Goal: Transaction & Acquisition: Purchase product/service

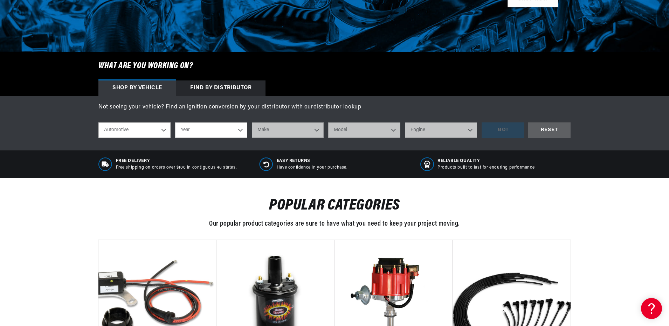
scroll to position [0, 212]
click at [240, 129] on select "Year 2024 2023 2022 2021 2020 2019 2018 2017 2016 2015 2014 2013 2012 2011 2010…" at bounding box center [211, 130] width 72 height 15
select select "1966"
click at [175, 123] on select "Year 2024 2023 2022 2021 2020 2019 2018 2017 2016 2015 2014 2013 2012 2011 2010…" at bounding box center [211, 130] width 72 height 15
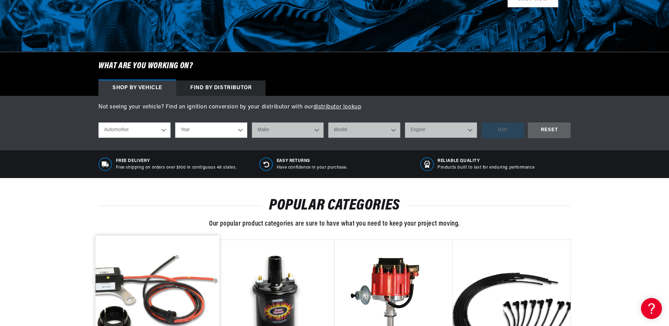
select select "1966"
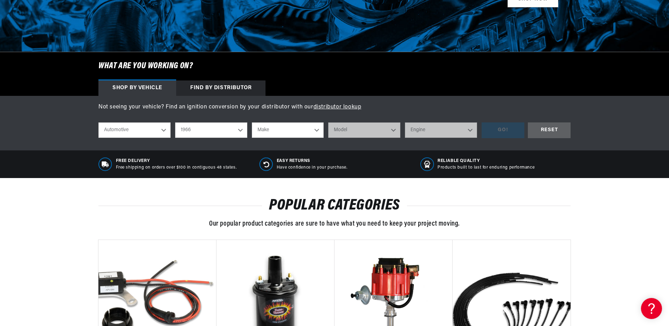
scroll to position [0, 0]
click at [316, 129] on select "Make Alfa Romeo American Motors Aston Martin Austin Austin Healey Avanti Bentle…" at bounding box center [288, 130] width 72 height 15
select select "Buick"
click at [252, 123] on select "Make Alfa Romeo American Motors Aston Martin Austin Austin Healey Avanti Bentle…" at bounding box center [288, 130] width 72 height 15
select select "Buick"
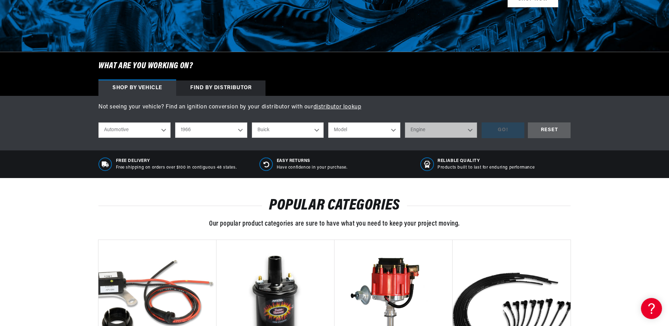
scroll to position [0, 212]
click at [392, 129] on select "Model Electra Gran Sport LeSabre Riviera Skylark Special Sportwagon Wildcat" at bounding box center [364, 130] width 72 height 15
select select "Electra"
click at [328, 123] on select "Model Electra Gran Sport LeSabre Riviera Skylark Special Sportwagon Wildcat" at bounding box center [364, 130] width 72 height 15
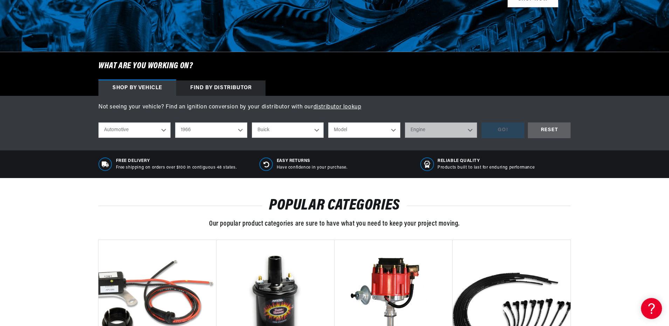
scroll to position [0, 0]
select select "Electra"
click at [471, 131] on select "Engine 6.6L 7.0L" at bounding box center [441, 130] width 72 height 15
select select "7.0L"
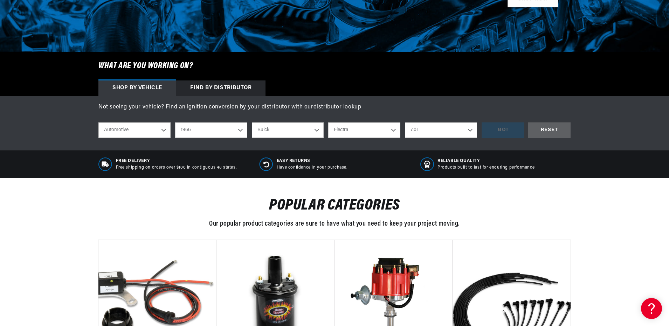
click at [405, 123] on select "Engine 6.6L 7.0L" at bounding box center [441, 130] width 72 height 15
select select "7.0L"
click at [494, 126] on div "GO!" at bounding box center [502, 131] width 43 height 16
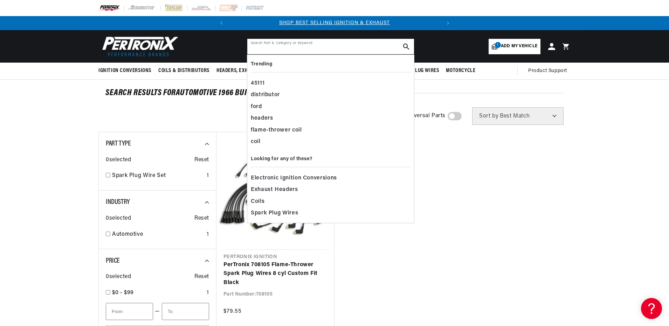
click at [345, 46] on input "text" at bounding box center [330, 46] width 167 height 15
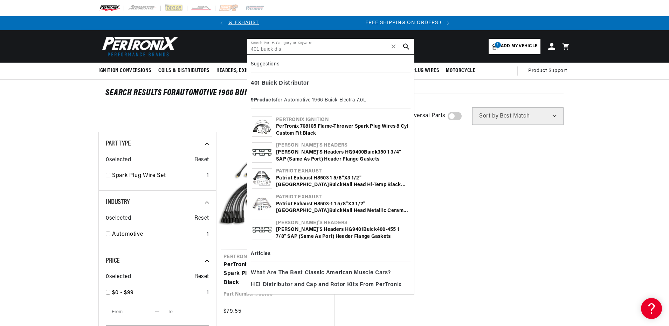
scroll to position [0, 212]
click at [287, 83] on b "Dis" at bounding box center [283, 84] width 9 height 6
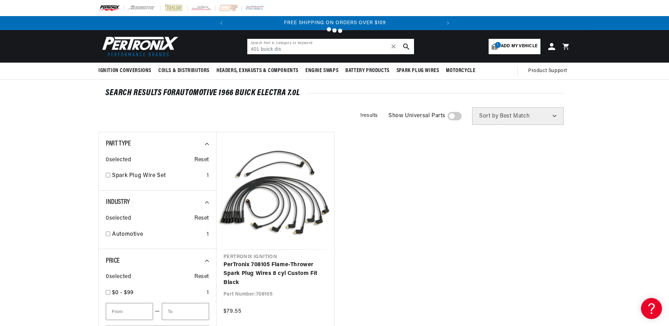
type input "Buick Distributor"
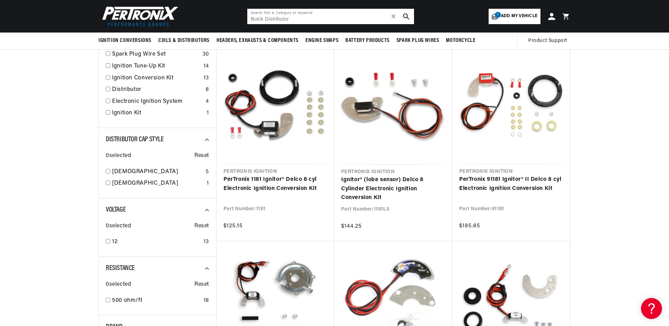
scroll to position [105, 0]
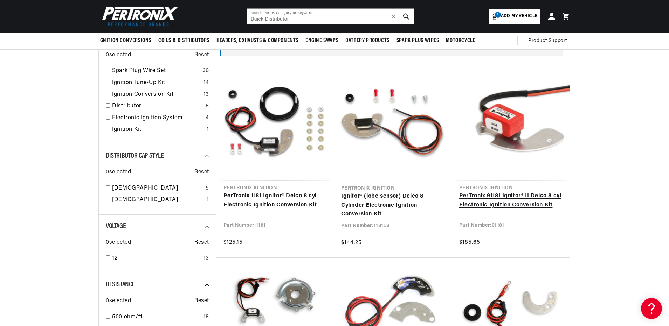
click at [504, 201] on link "PerTronix 91181 Ignitor® II Delco 8 cyl Electronic Ignition Conversion Kit" at bounding box center [511, 201] width 104 height 18
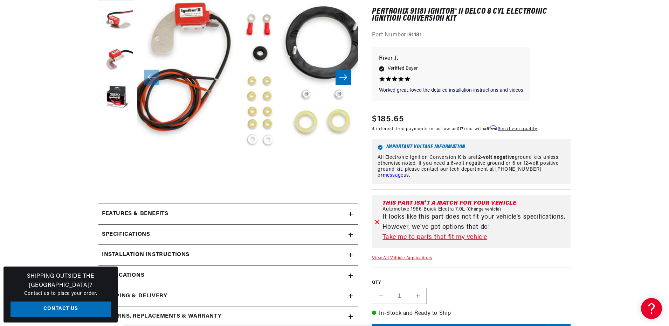
scroll to position [175, 0]
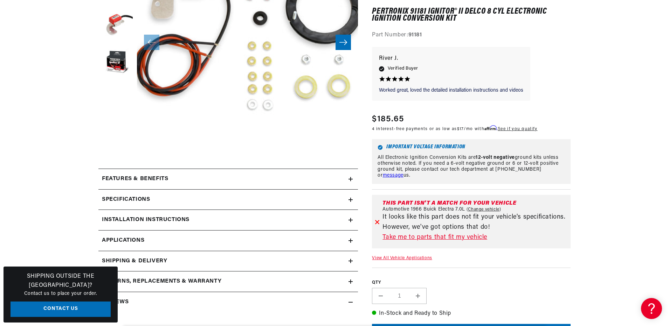
click at [430, 237] on link "Take me to parts that fit my vehicle" at bounding box center [474, 238] width 185 height 10
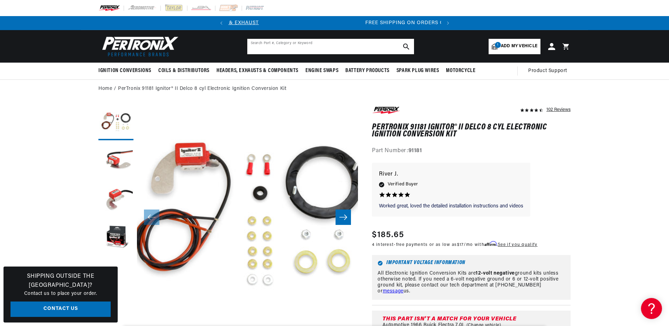
click at [351, 49] on input "text" at bounding box center [330, 46] width 167 height 15
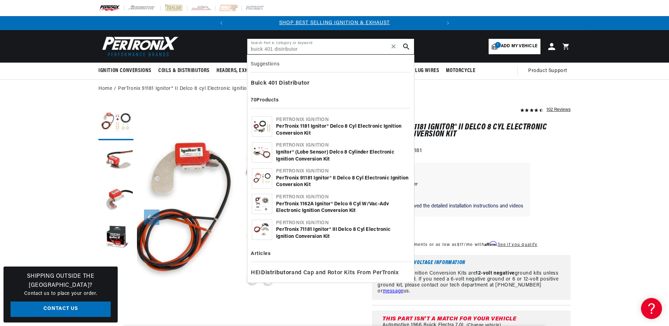
type input "buick 401 distributor"
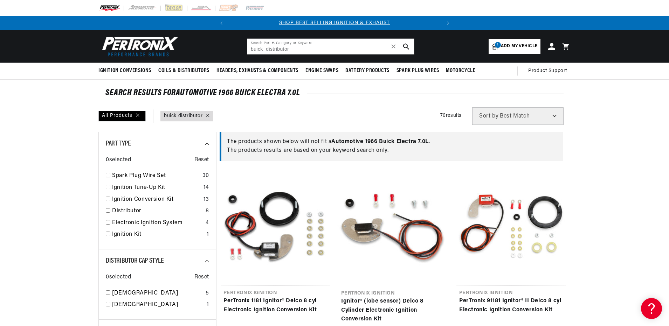
click at [554, 116] on select "Best Match Featured Name, A-Z Name, Z-A Price, Low to High Price, High to Low" at bounding box center [517, 116] width 91 height 18
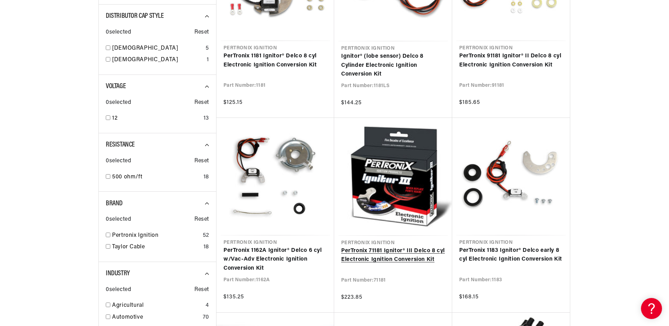
scroll to position [0, 212]
click at [396, 247] on link "PerTronix 71181 Ignitor® III Delco 8 cyl Electronic Ignition Conversion Kit" at bounding box center [393, 256] width 104 height 18
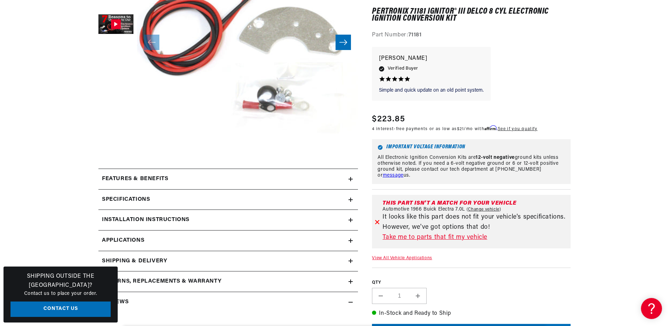
scroll to position [0, 212]
